Goal: Navigation & Orientation: Find specific page/section

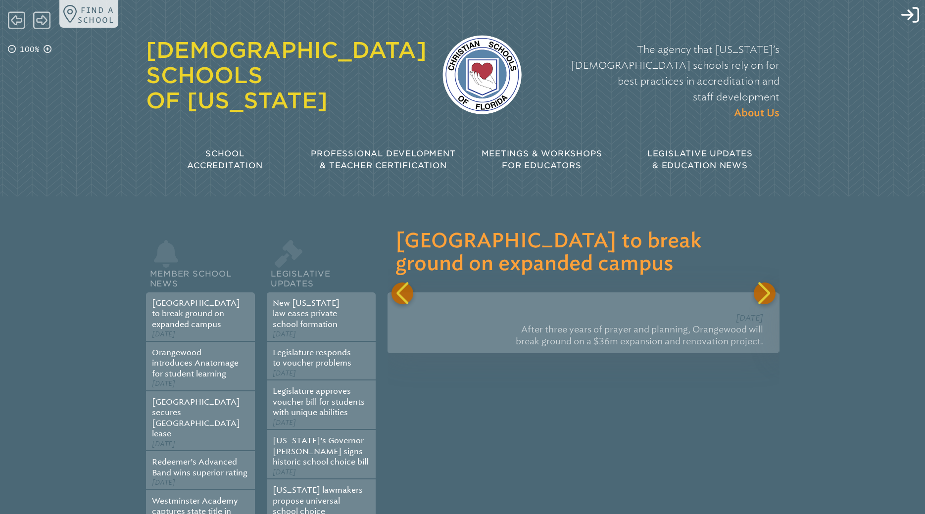
type input "**********"
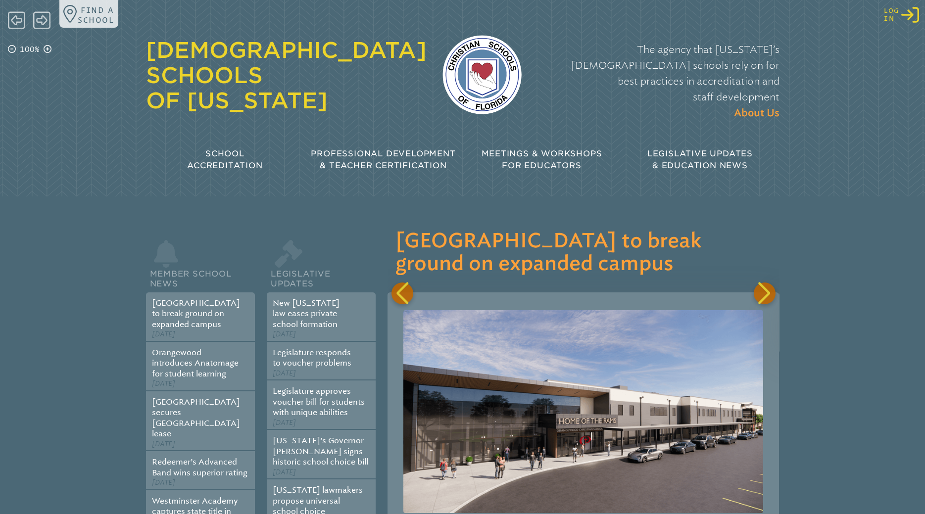
click at [913, 16] on icon "Log in or Create Account" at bounding box center [910, 15] width 18 height 18
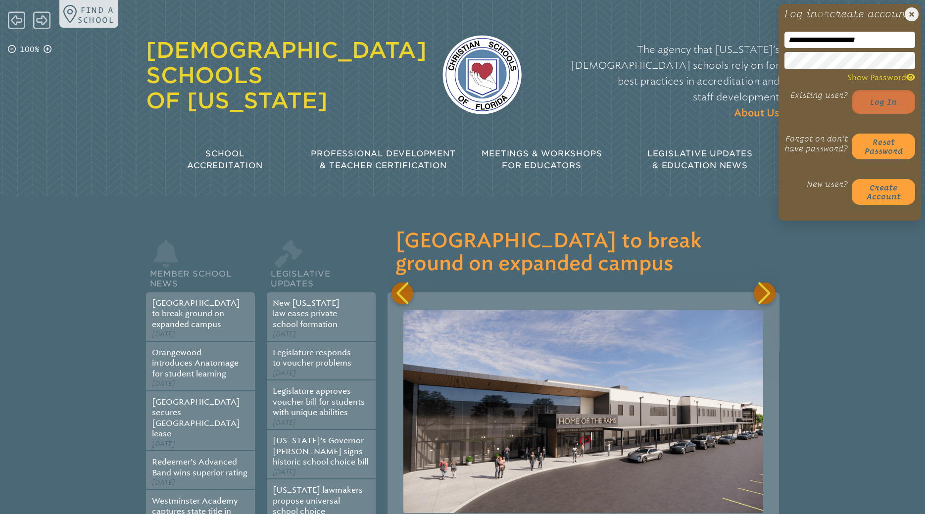
click at [876, 114] on button "Log in" at bounding box center [883, 102] width 63 height 24
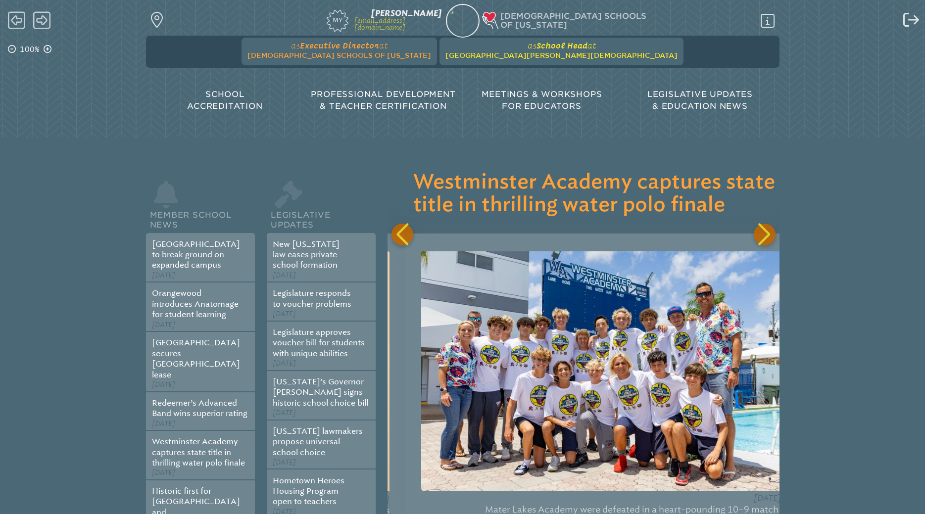
scroll to position [0, 1174]
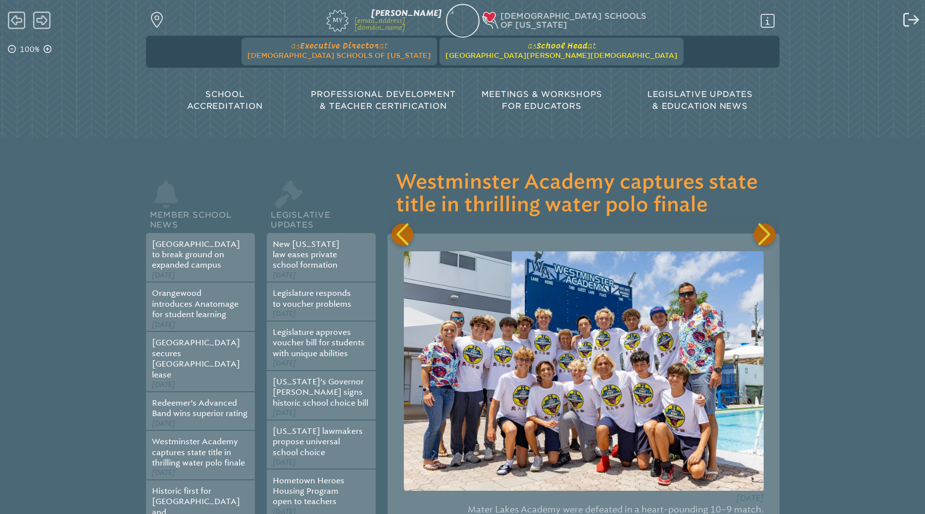
click at [525, 53] on span "[GEOGRAPHIC_DATA][PERSON_NAME][DEMOGRAPHIC_DATA]" at bounding box center [561, 55] width 232 height 8
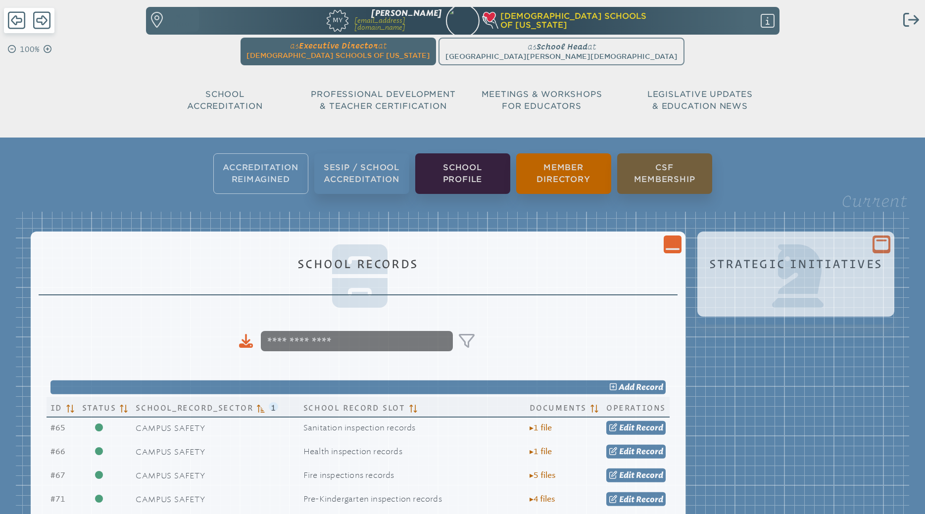
click at [853, 248] on div at bounding box center [797, 278] width 181 height 73
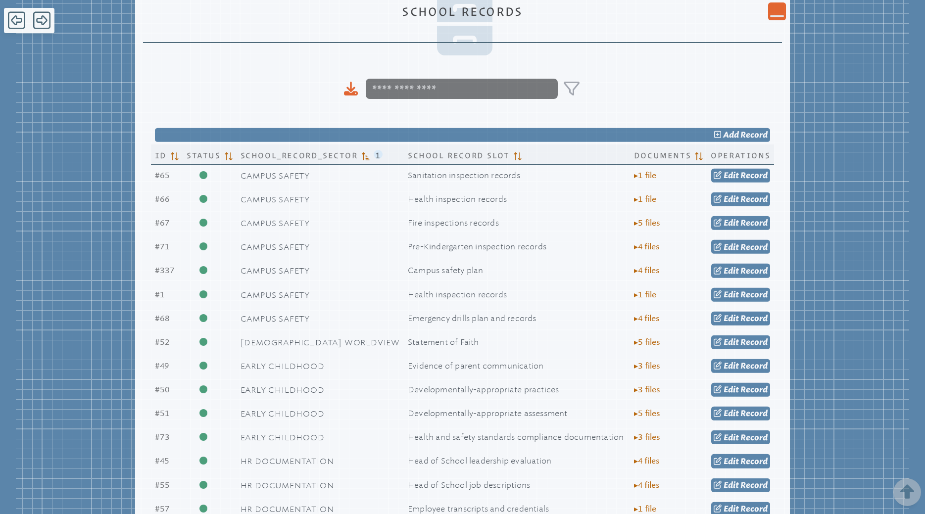
scroll to position [50, 0]
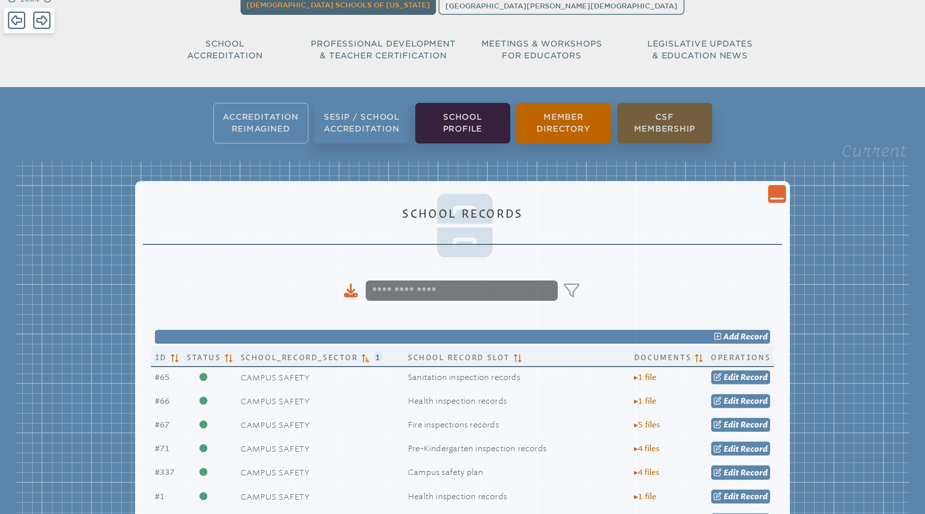
click at [770, 199] on icon at bounding box center [777, 199] width 14 height 2
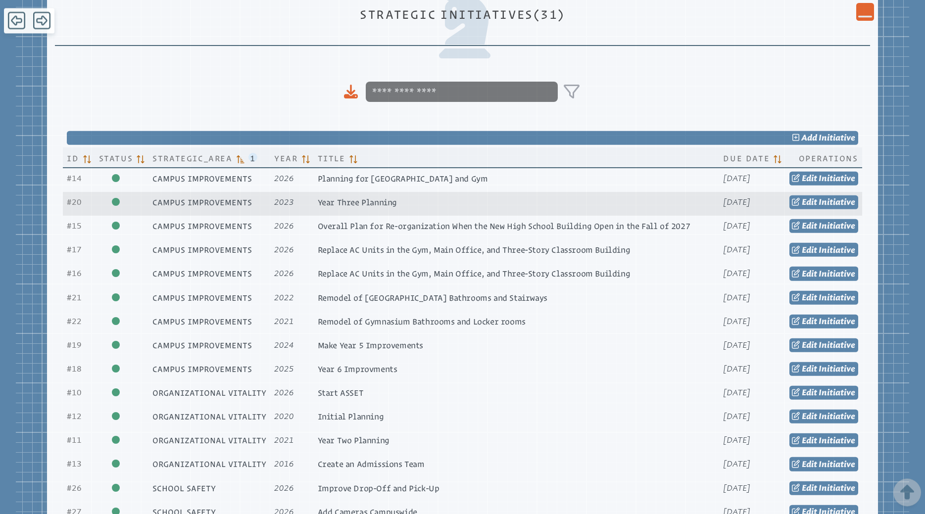
scroll to position [353, 0]
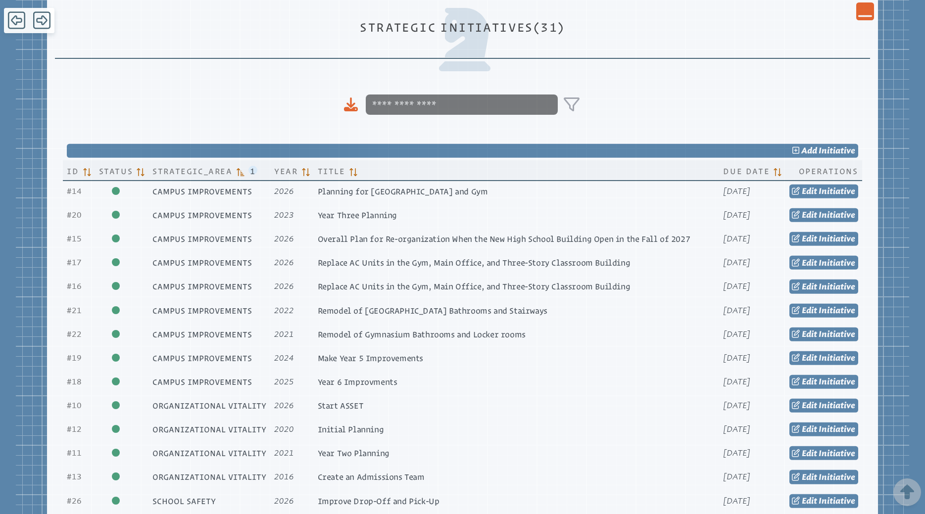
click at [869, 13] on icon "Close Console" at bounding box center [865, 11] width 14 height 14
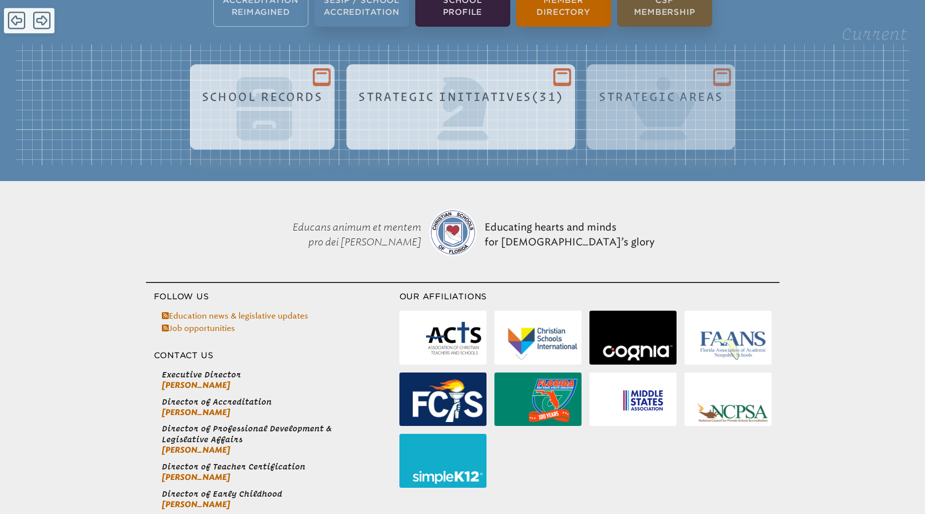
scroll to position [165, 0]
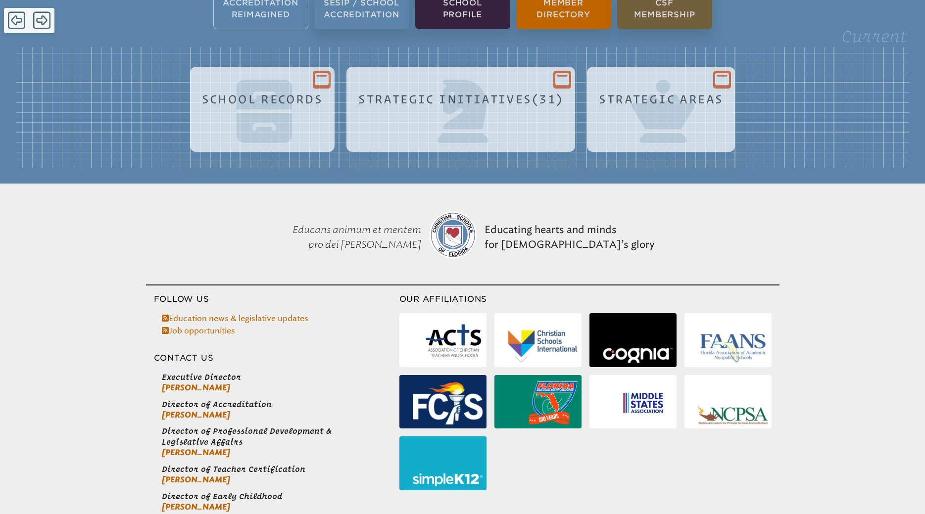
click at [674, 97] on h1 "Strategic Areas" at bounding box center [661, 99] width 124 height 13
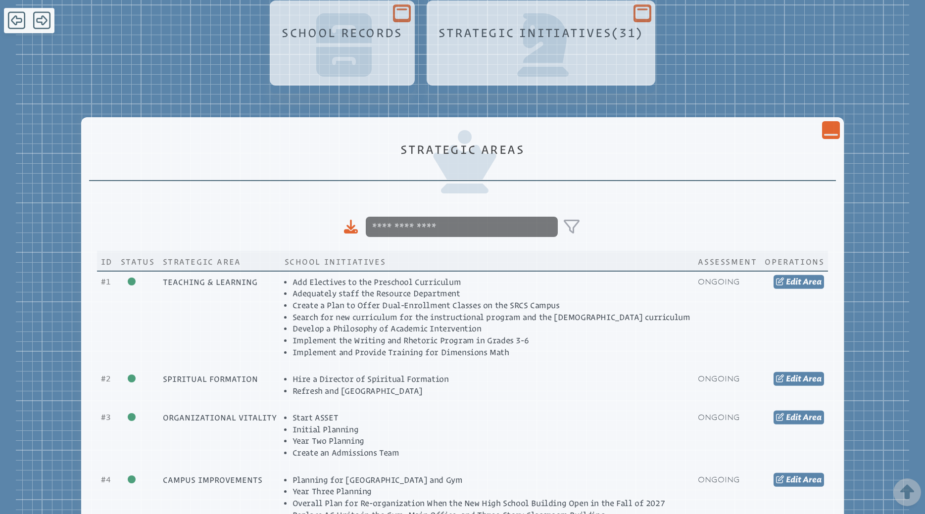
scroll to position [215, 0]
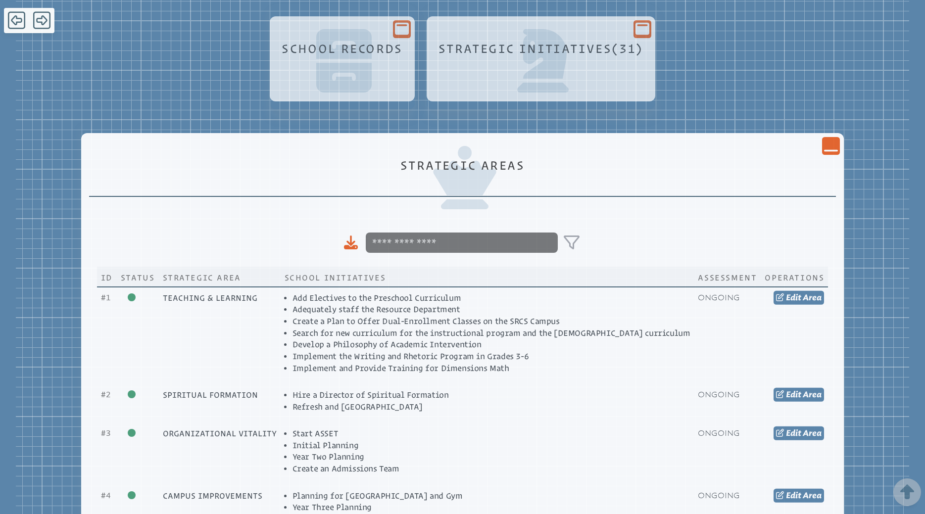
click at [824, 149] on icon "Close Console" at bounding box center [831, 146] width 14 height 14
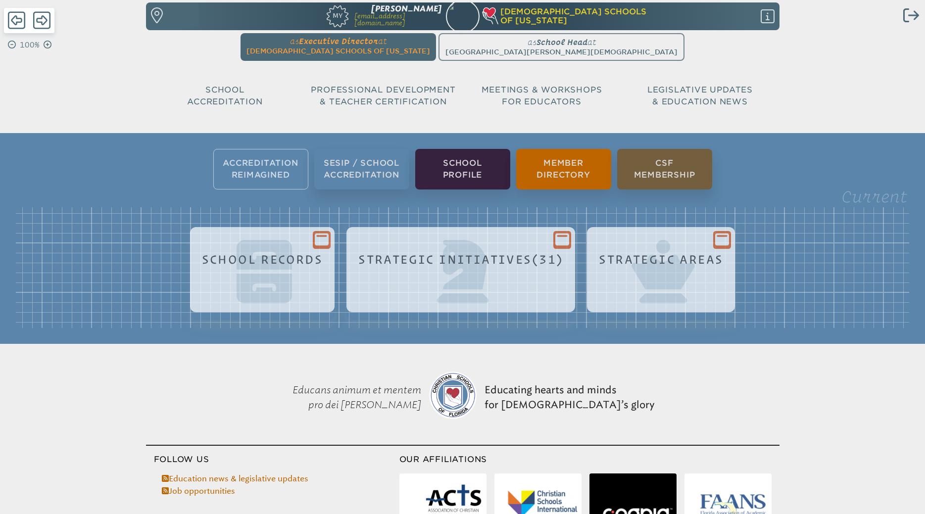
scroll to position [0, 0]
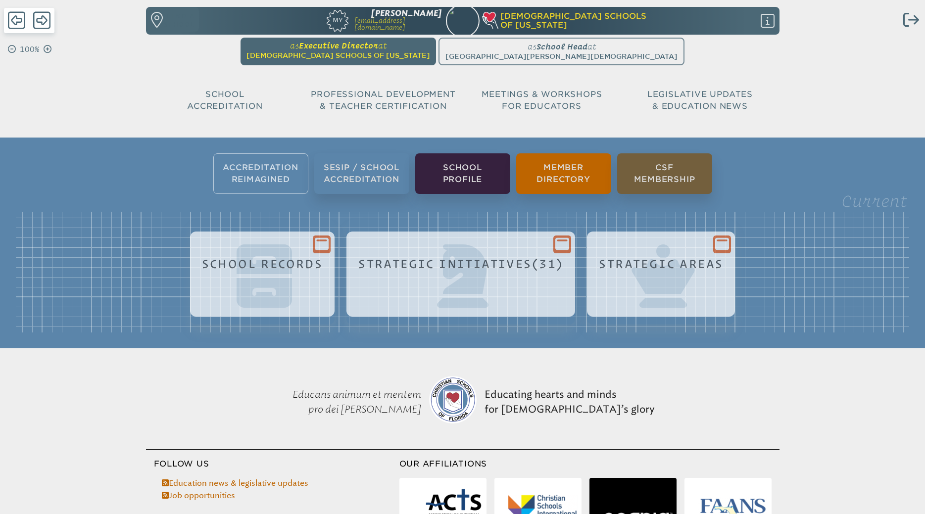
click at [423, 52] on span "[DEMOGRAPHIC_DATA] Schools of [US_STATE]" at bounding box center [338, 55] width 184 height 8
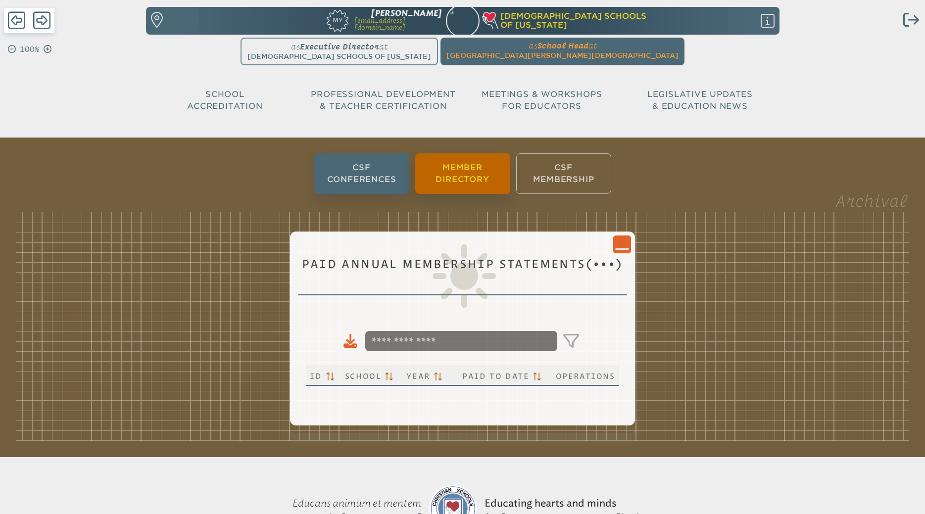
click at [450, 177] on li "Member Directory" at bounding box center [462, 173] width 95 height 41
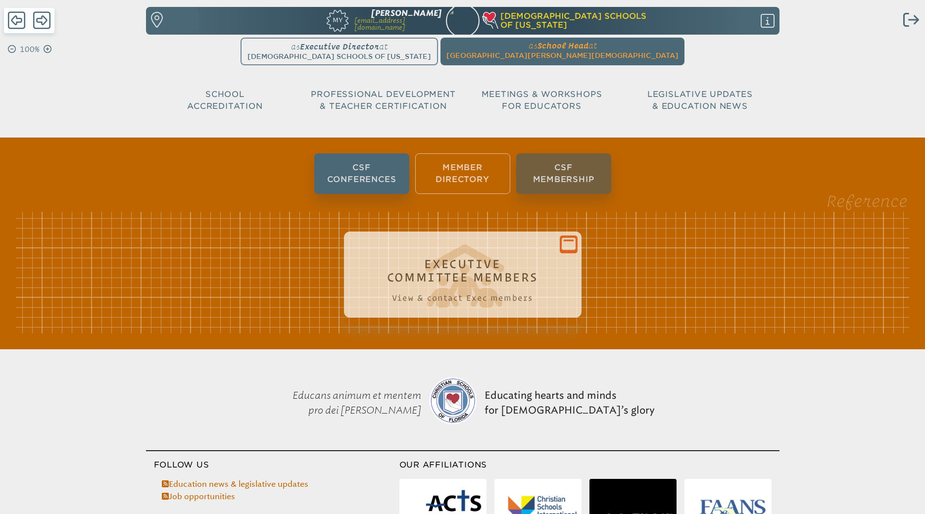
click at [470, 270] on h1 "Executive Committee Members" at bounding box center [463, 270] width 214 height 27
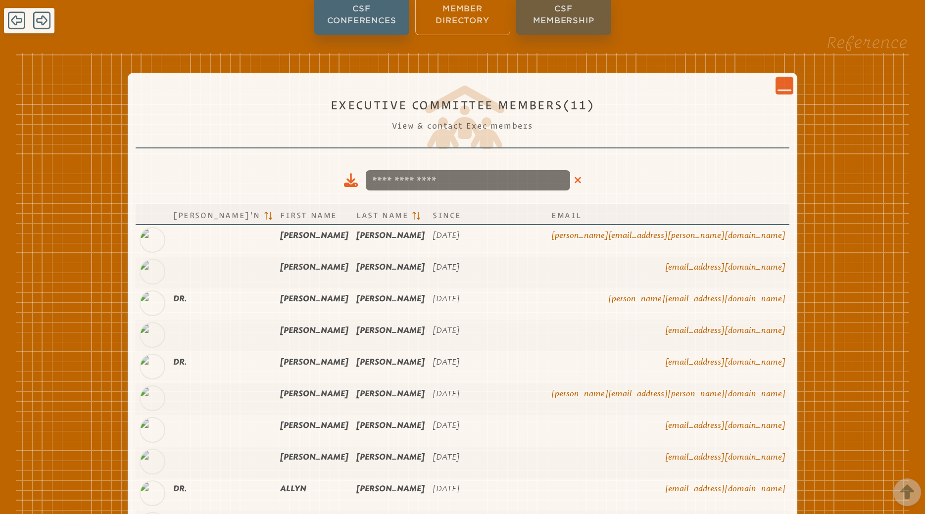
scroll to position [101, 0]
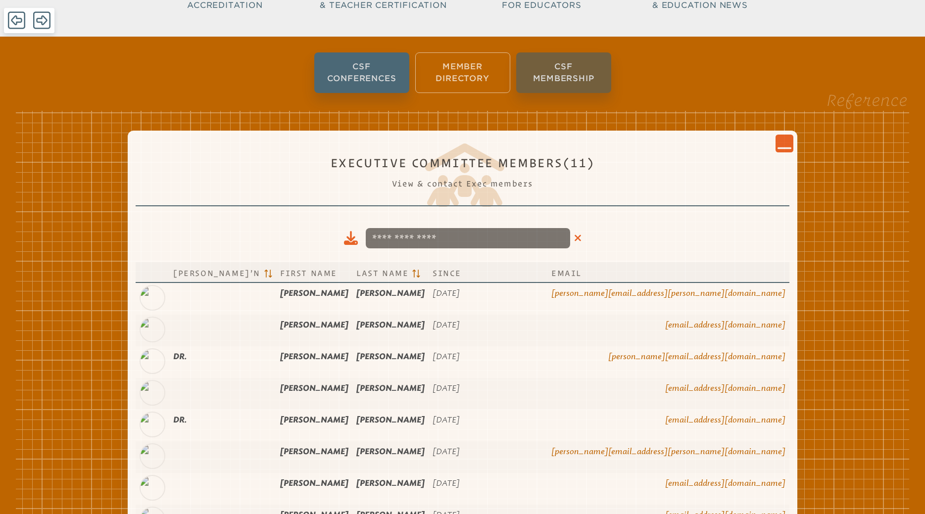
click at [778, 145] on icon "Close Console" at bounding box center [785, 143] width 14 height 14
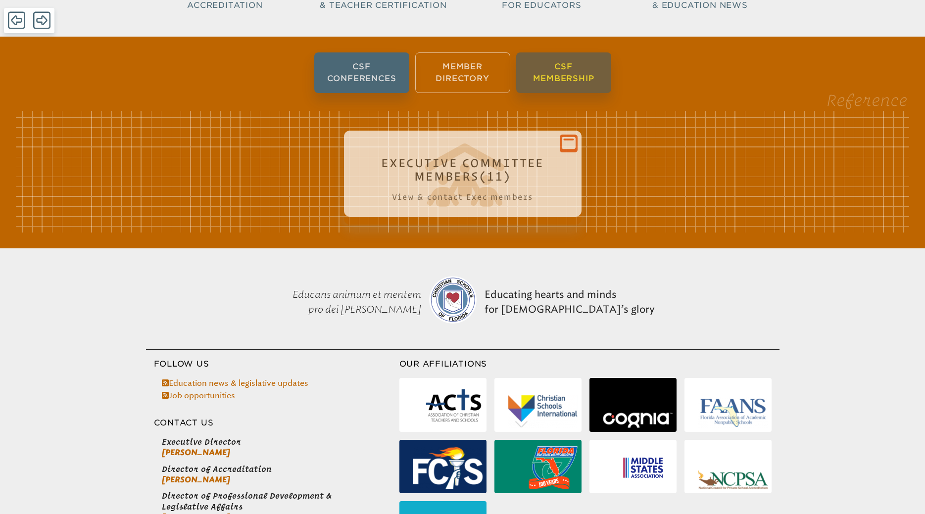
click at [578, 80] on li "CSF Membership" at bounding box center [563, 72] width 95 height 41
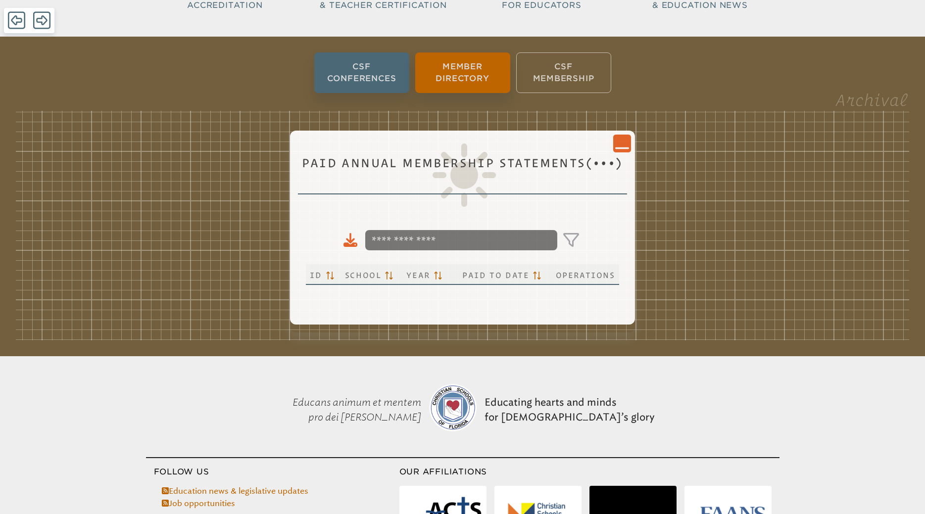
click at [619, 148] on icon at bounding box center [622, 148] width 14 height 2
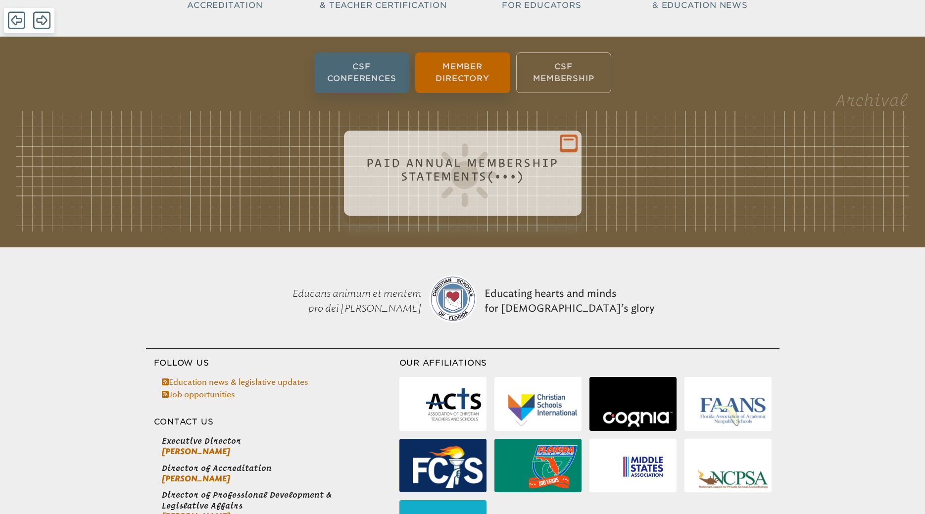
click at [574, 146] on icon at bounding box center [569, 143] width 14 height 12
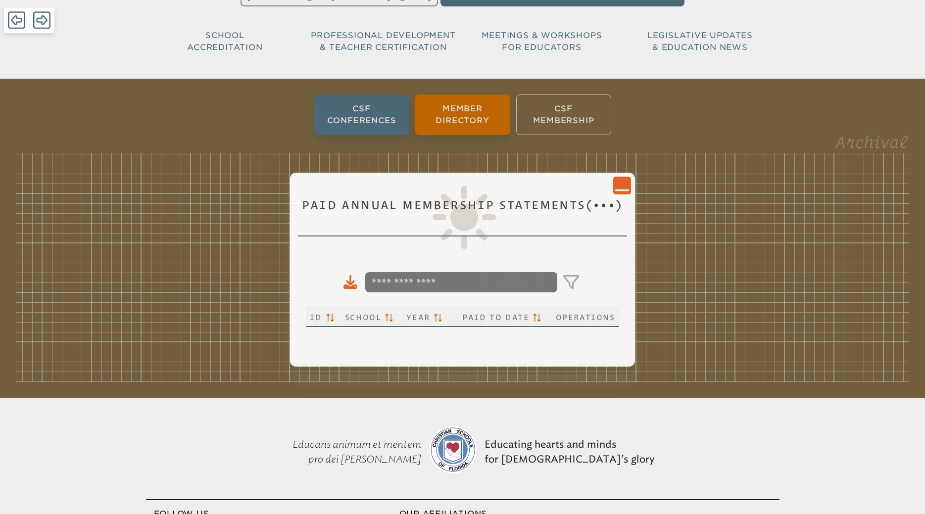
scroll to position [0, 0]
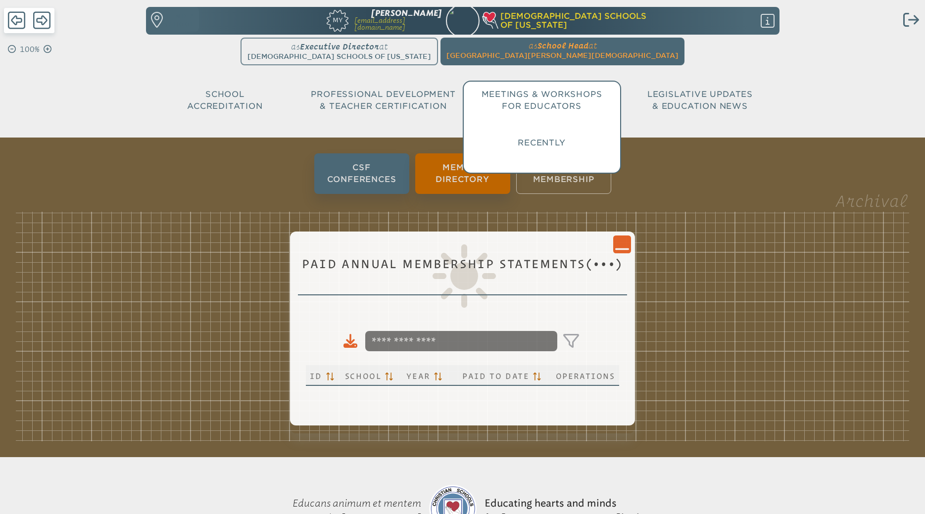
click at [559, 102] on span "Meetings & Workshops for Educators" at bounding box center [542, 100] width 121 height 21
click at [538, 143] on h3 "Recently" at bounding box center [542, 143] width 133 height 12
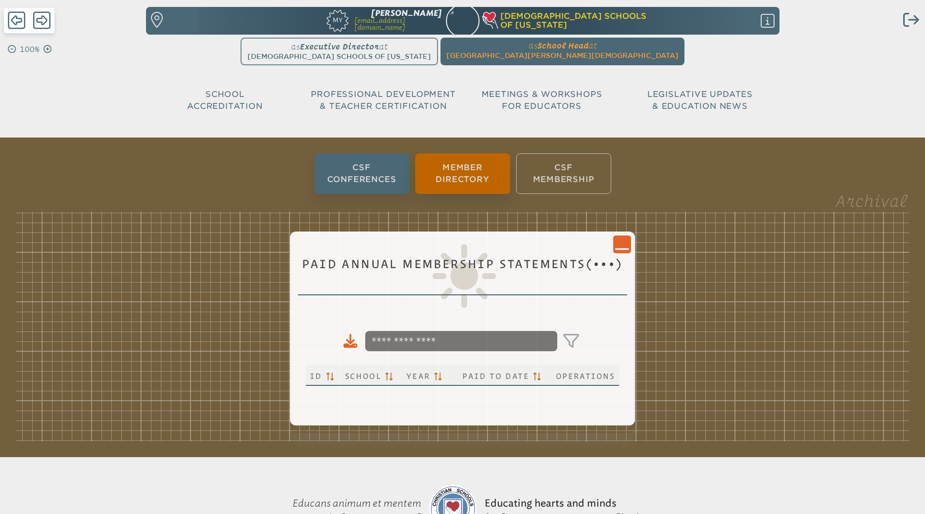
click at [275, 180] on ul "CSF Conferences Member Directory CSF Membership" at bounding box center [462, 173] width 925 height 45
